Goal: Task Accomplishment & Management: Complete application form

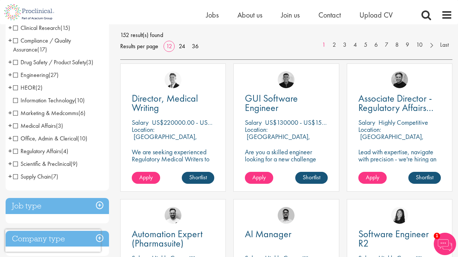
click at [60, 152] on span "Regulatory Affairs" at bounding box center [37, 151] width 48 height 8
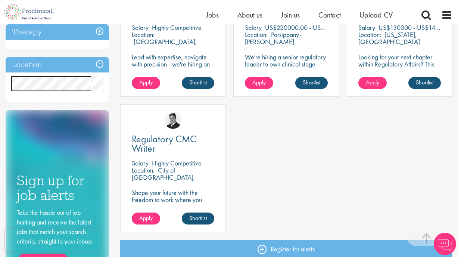
scroll to position [199, 0]
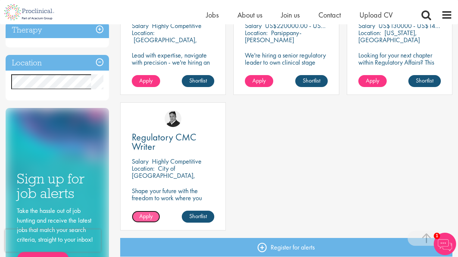
click at [150, 216] on span "Apply" at bounding box center [145, 216] width 13 height 8
